Goal: Task Accomplishment & Management: Manage account settings

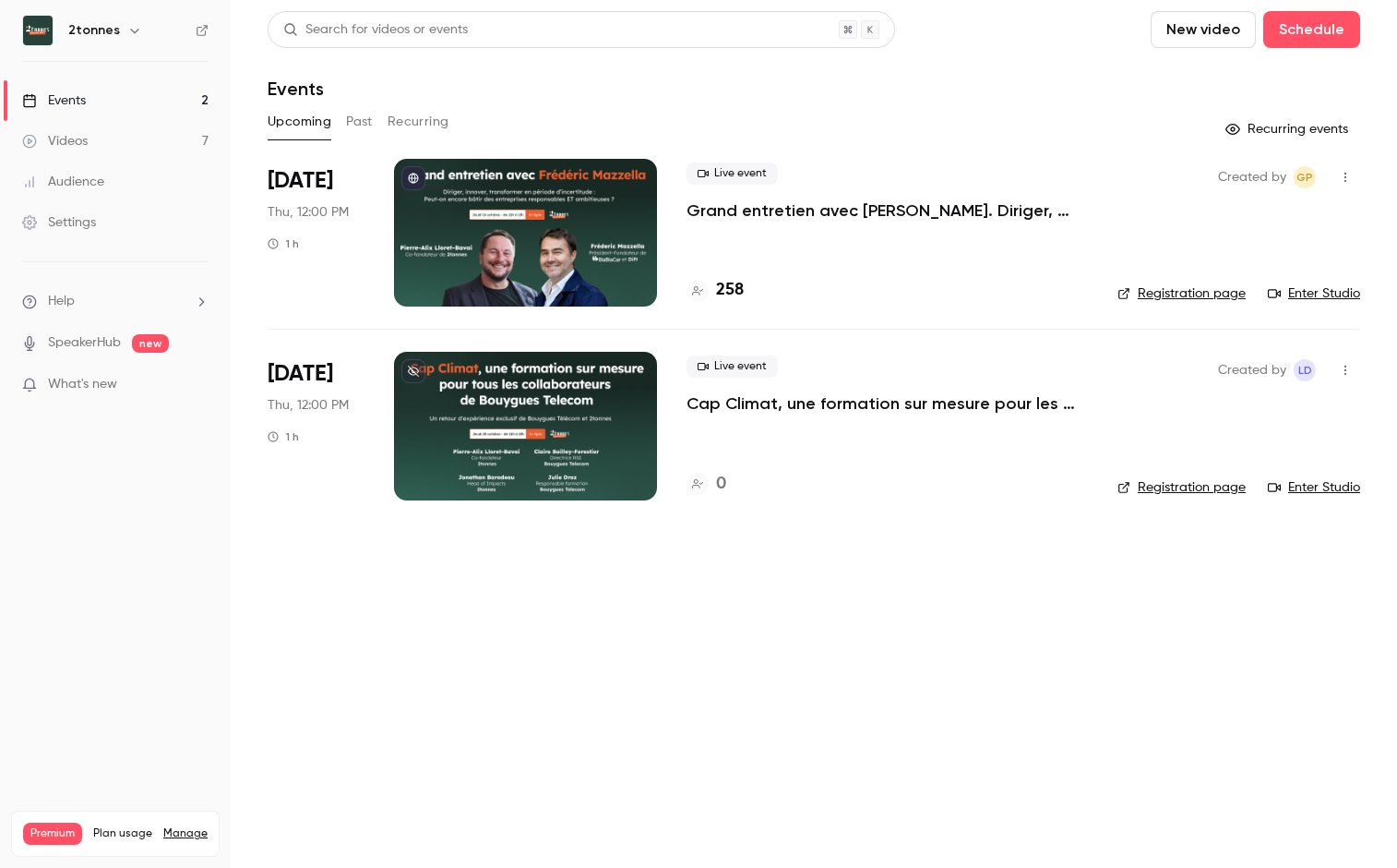
click at [764, 210] on p "Grand entretien avec [PERSON_NAME]. Diriger, innover, transformer en période d’…" at bounding box center [887, 210] width 402 height 22
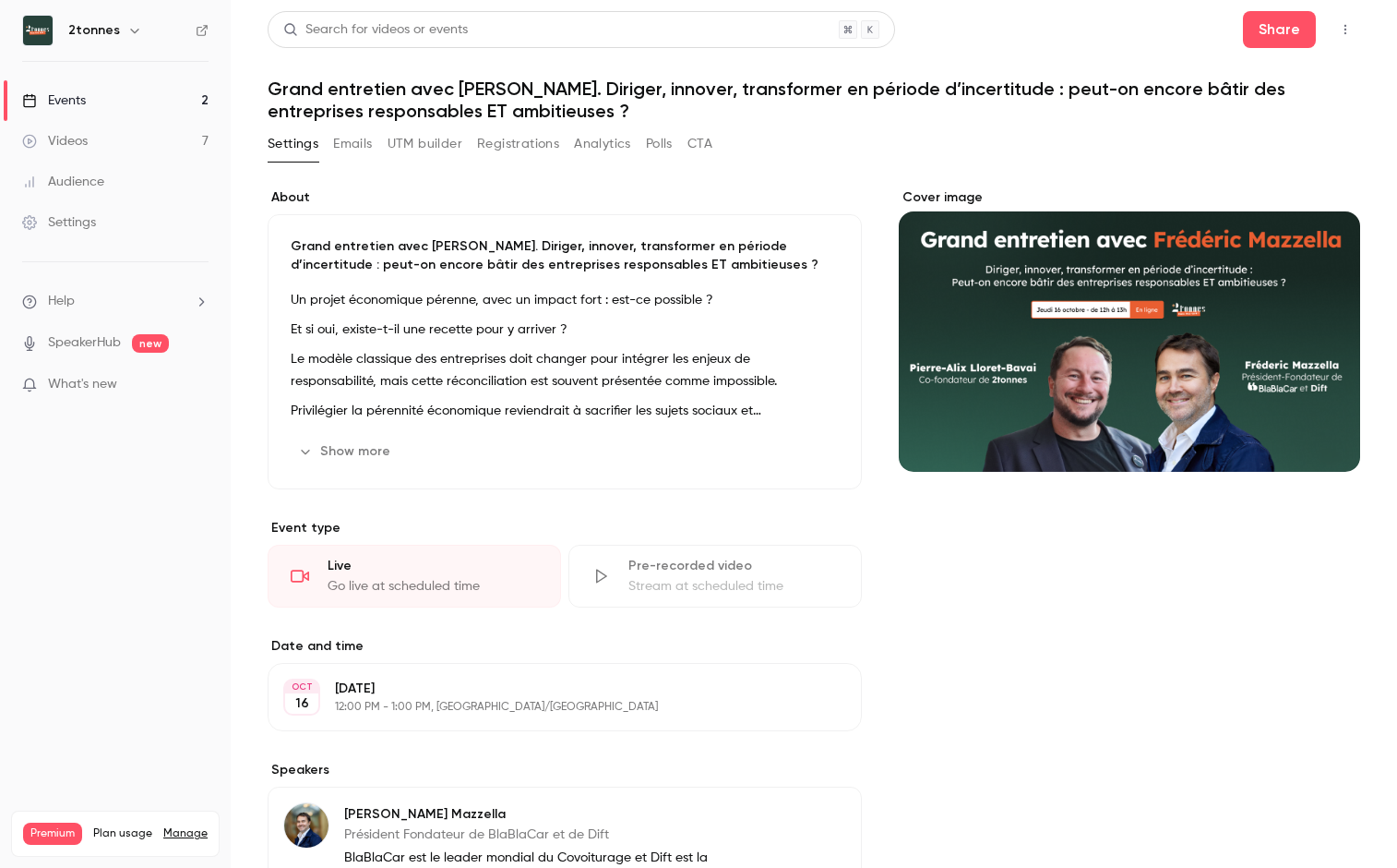
click at [513, 145] on button "Registrations" at bounding box center [518, 145] width 82 height 30
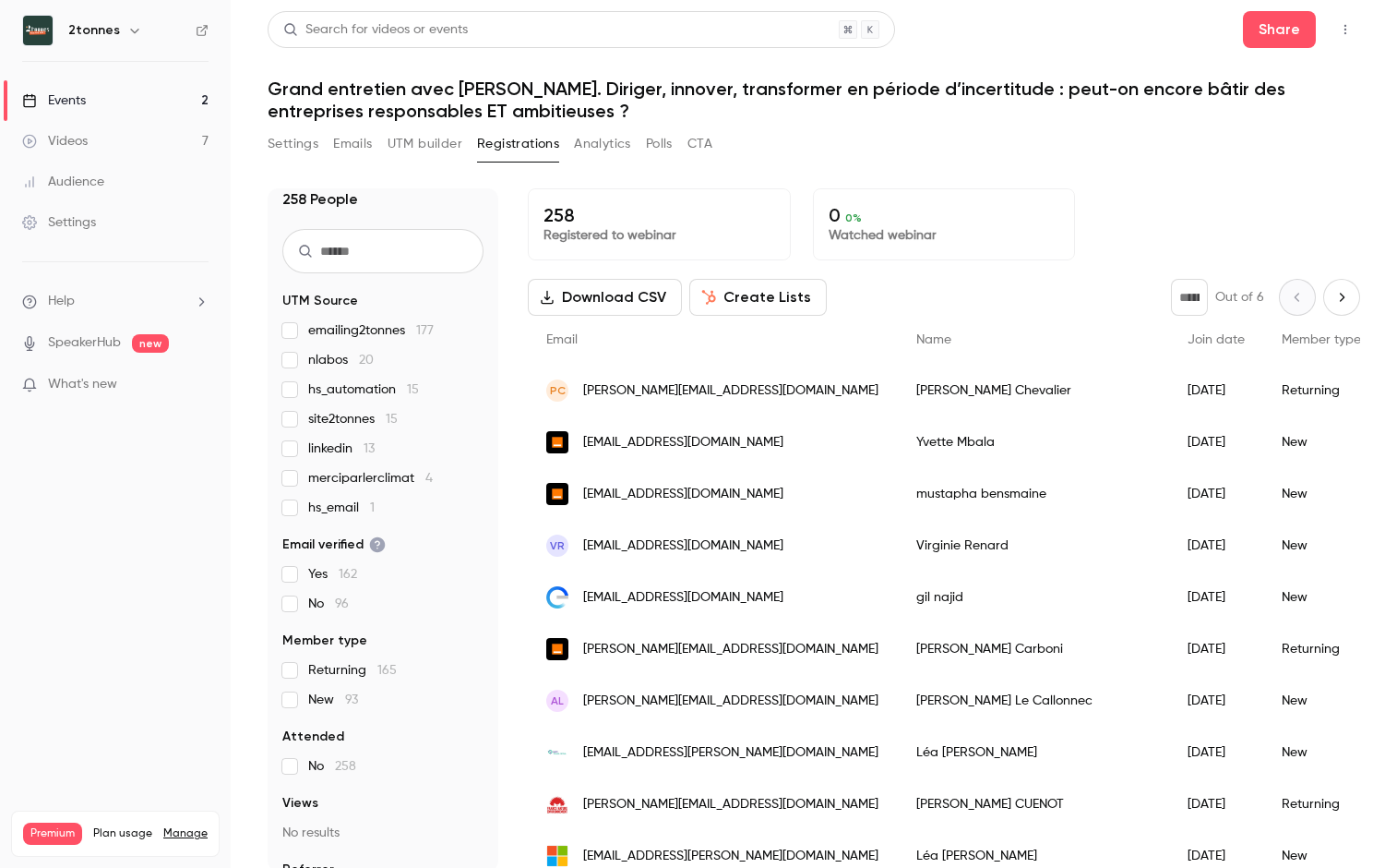
scroll to position [67, 0]
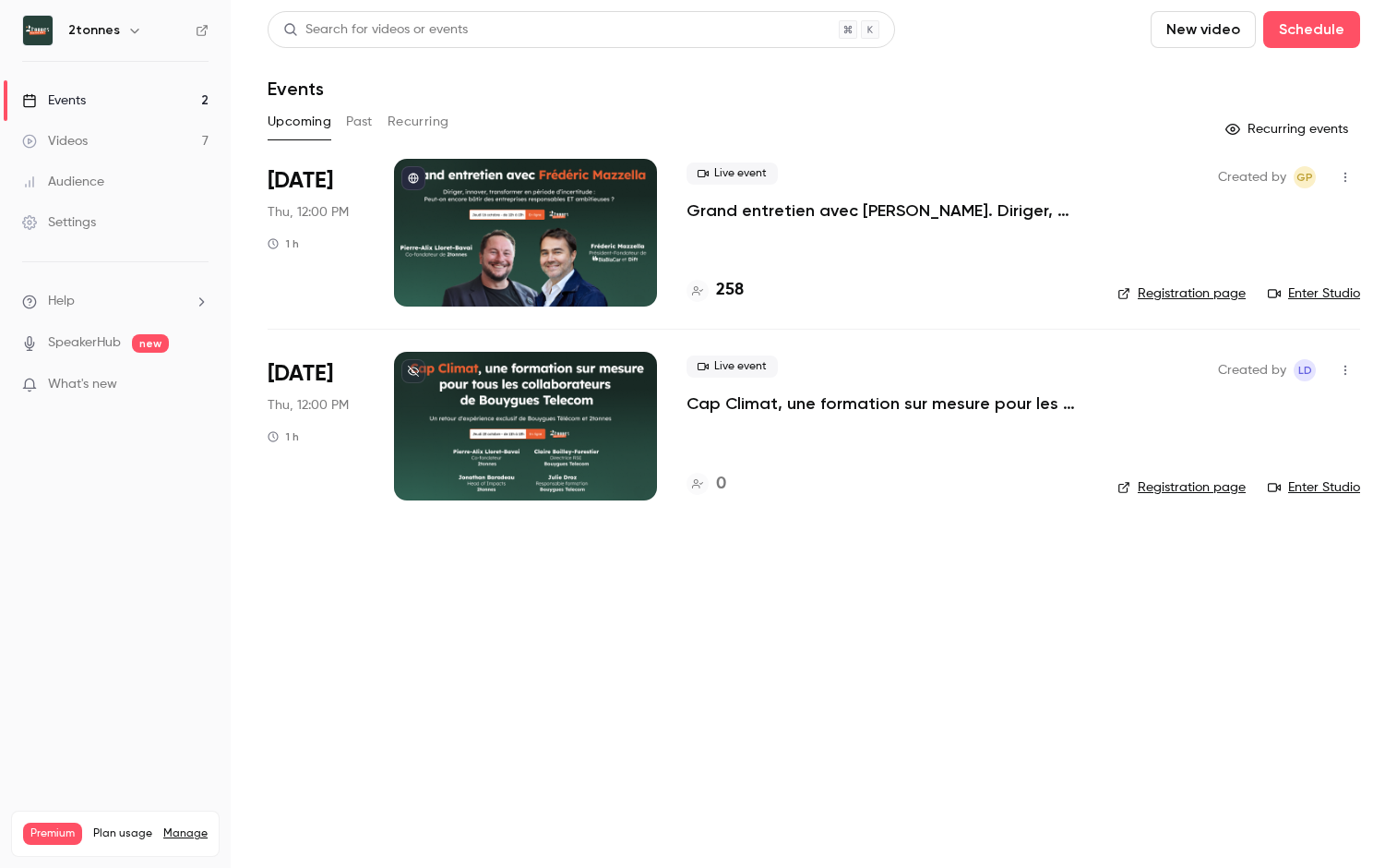
click at [450, 656] on main "Search for videos or events New video Schedule Events Upcoming Past Recurring R…" at bounding box center [814, 434] width 1167 height 868
click at [431, 695] on main "Search for videos or events New video Schedule Events Upcoming Past Recurring R…" at bounding box center [814, 434] width 1167 height 868
